Goal: Task Accomplishment & Management: Manage account settings

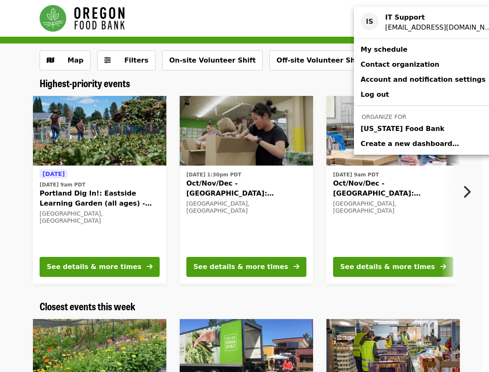
click at [383, 130] on span "[US_STATE] Food Bank" at bounding box center [403, 129] width 84 height 10
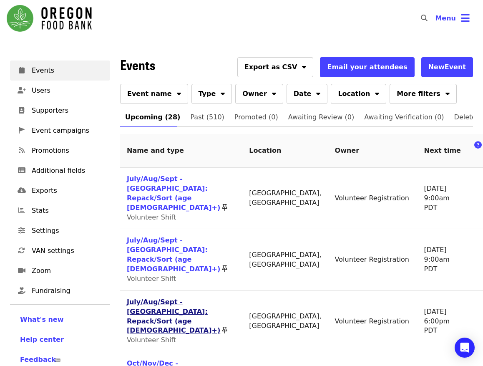
click at [141, 298] on link "July/Aug/Sept - [GEOGRAPHIC_DATA]: Repack/Sort (age [DEMOGRAPHIC_DATA]+)" at bounding box center [173, 316] width 93 height 37
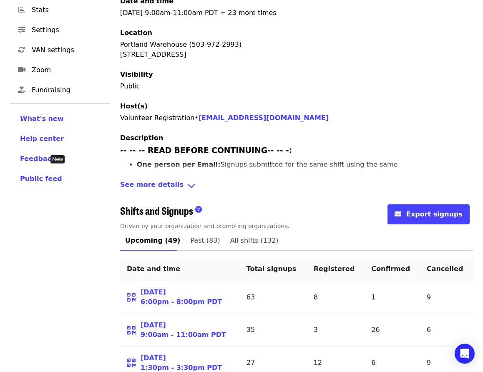
scroll to position [209, 0]
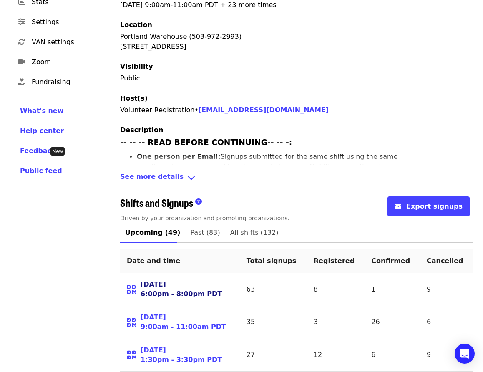
click at [156, 280] on link "[DATE] 6:00pm - 8:00pm PDT" at bounding box center [181, 289] width 81 height 19
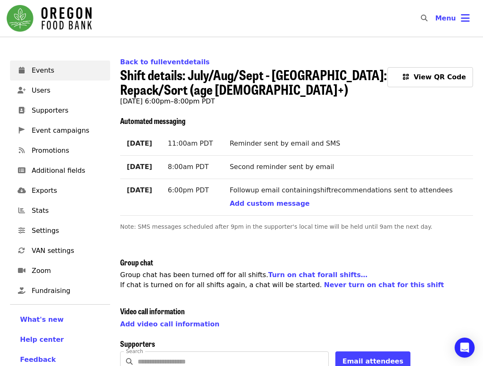
scroll to position [250, 0]
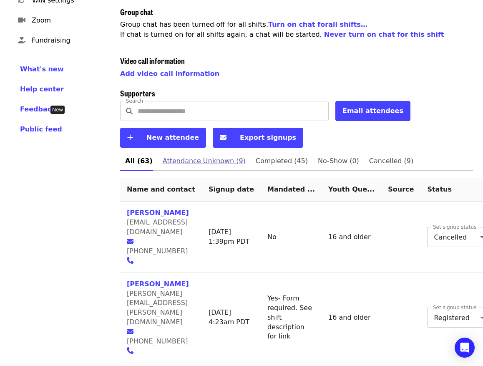
click at [209, 162] on span "Attendance Unknown (9)" at bounding box center [204, 161] width 83 height 12
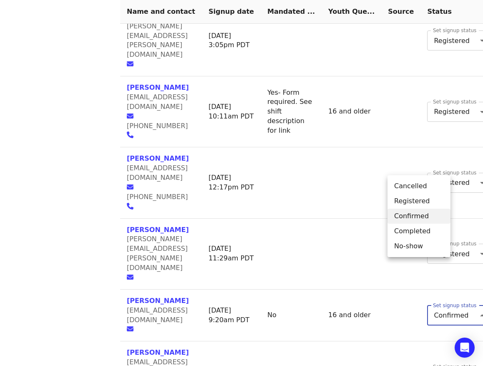
scroll to position [616, 0]
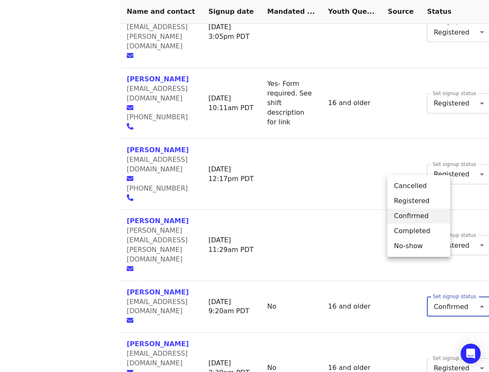
click at [416, 231] on li "Completed" at bounding box center [419, 231] width 63 height 15
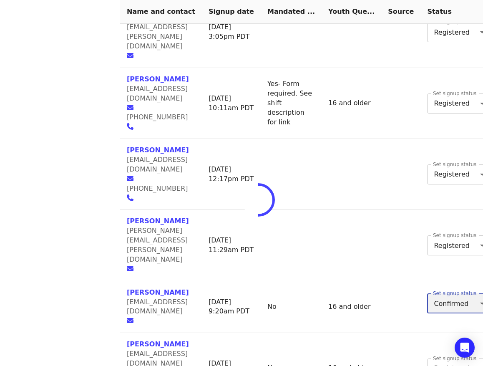
type input "*"
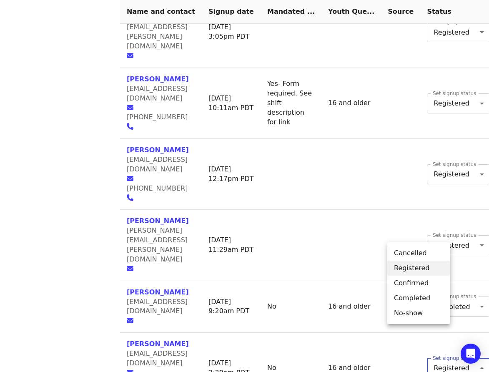
click at [416, 252] on li "Cancelled" at bounding box center [419, 253] width 63 height 15
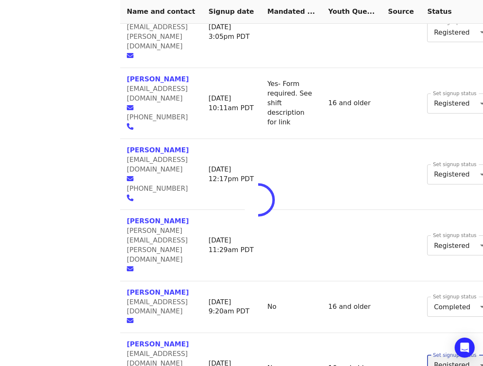
type input "*"
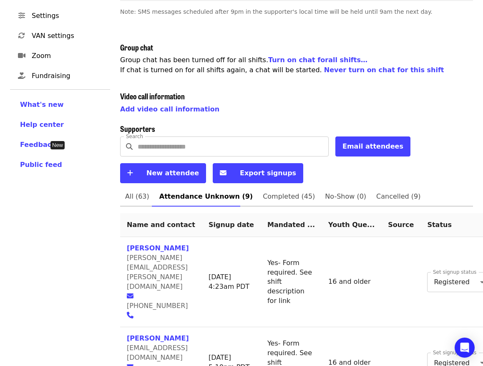
scroll to position [205, 0]
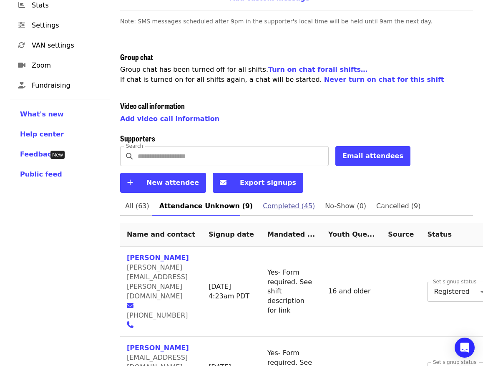
click at [268, 207] on span "Completed (45)" at bounding box center [289, 206] width 52 height 12
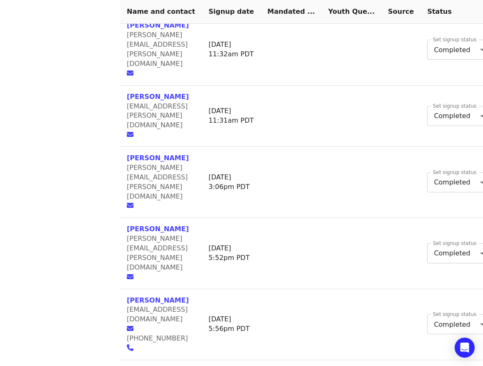
scroll to position [1381, 0]
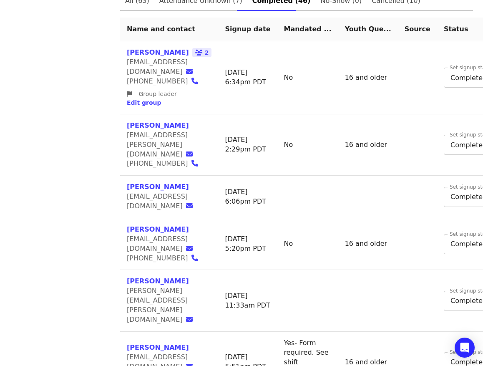
scroll to position [313, 0]
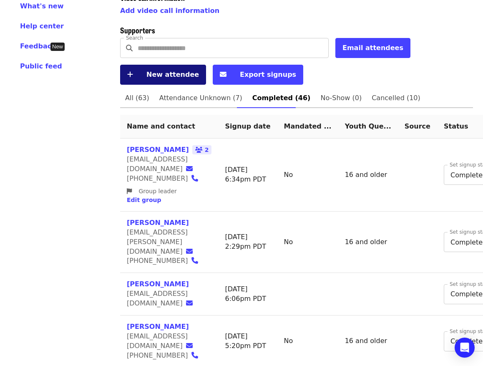
click at [153, 75] on span "New attendee" at bounding box center [172, 75] width 53 height 8
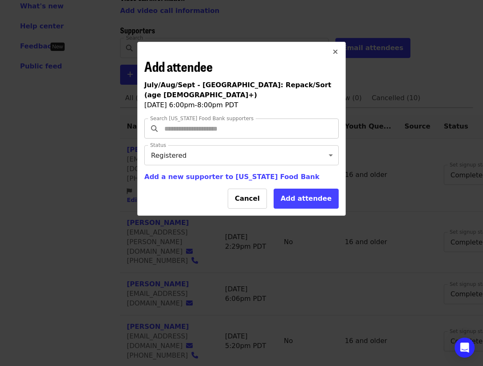
click at [201, 121] on input "Search [US_STATE] Food Bank supporters" at bounding box center [243, 129] width 160 height 16
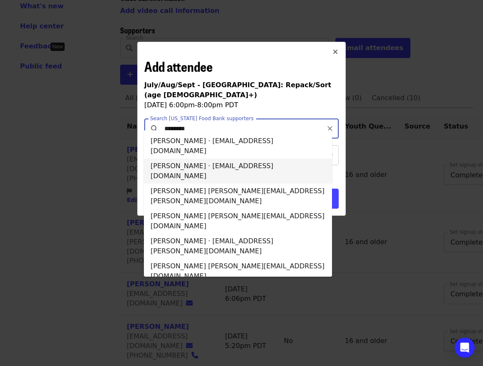
click at [198, 159] on li "[PERSON_NAME] · [EMAIL_ADDRESS][DOMAIN_NAME]" at bounding box center [238, 171] width 188 height 25
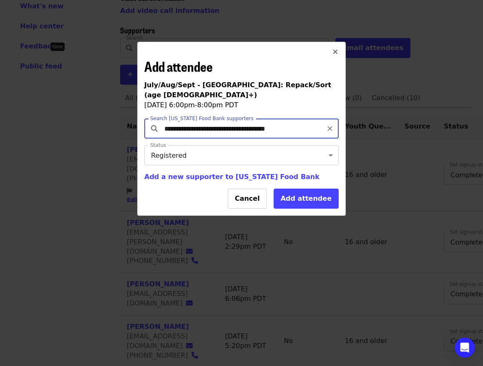
type input "**********"
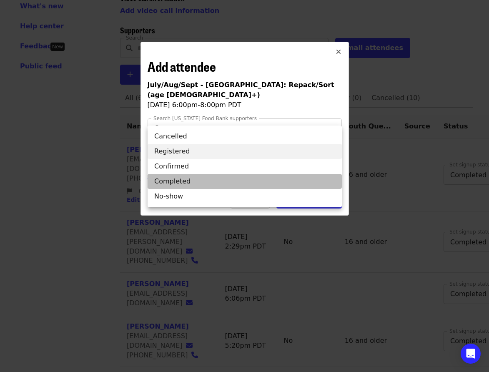
click at [182, 179] on li "Completed" at bounding box center [245, 181] width 194 height 15
type input "*"
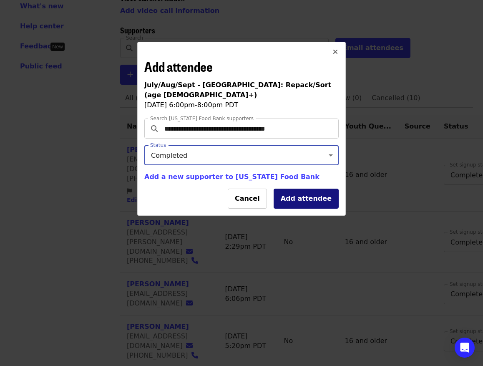
click at [315, 193] on button "Add attendee" at bounding box center [306, 199] width 65 height 20
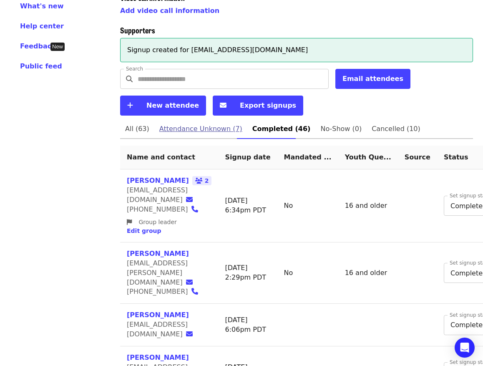
click at [207, 129] on span "Attendance Unknown (7)" at bounding box center [200, 129] width 83 height 12
